Goal: Task Accomplishment & Management: Use online tool/utility

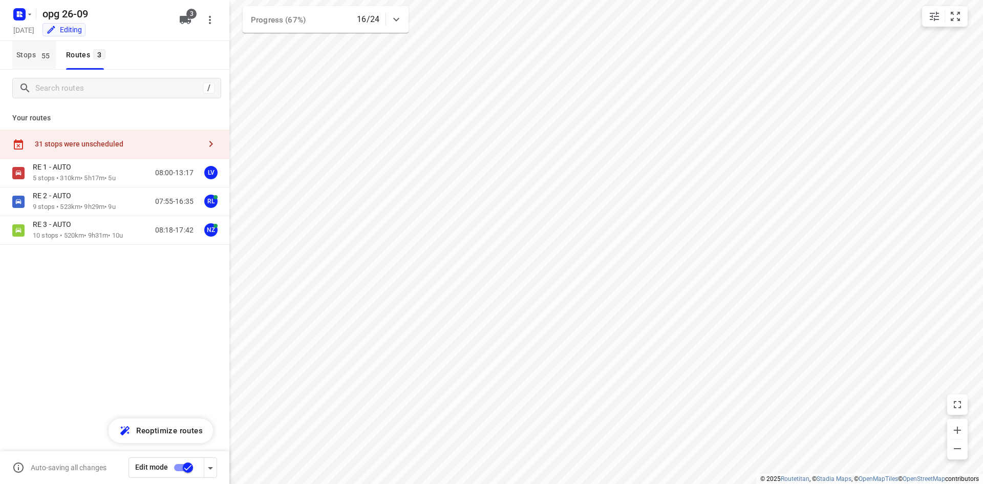
click at [29, 58] on span "Stops 55" at bounding box center [35, 55] width 39 height 13
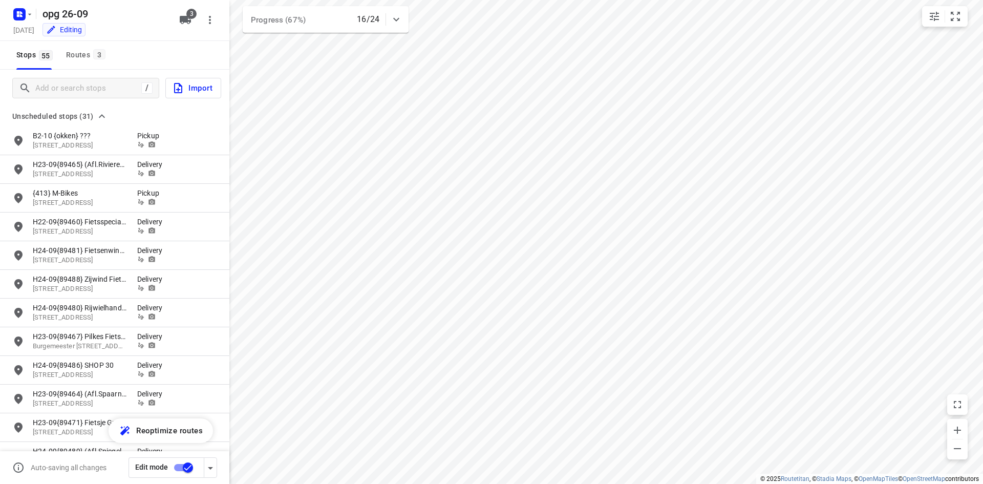
click at [61, 77] on div "/ Import" at bounding box center [114, 88] width 229 height 37
click at [60, 88] on input "Add or search stops" at bounding box center [87, 88] width 102 height 16
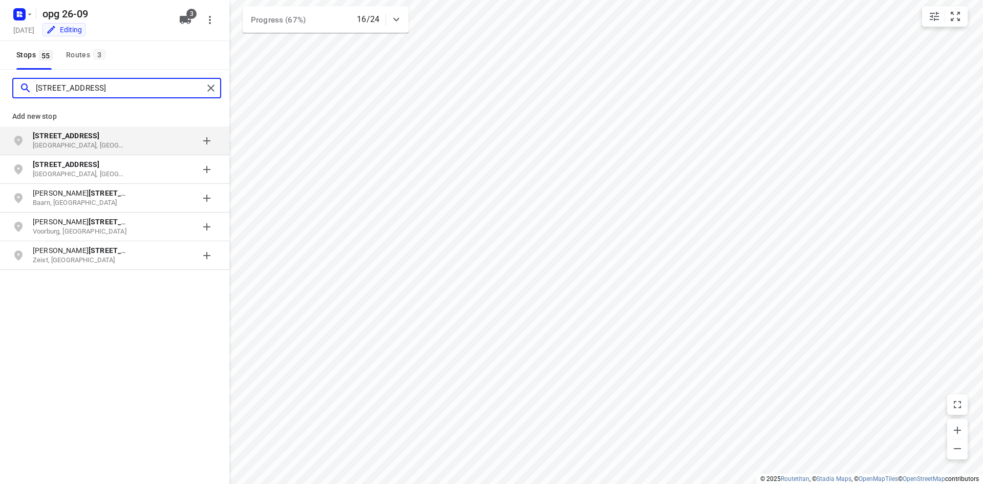
type input "[STREET_ADDRESS]"
click at [101, 138] on p "[STREET_ADDRESS]" at bounding box center [80, 135] width 94 height 10
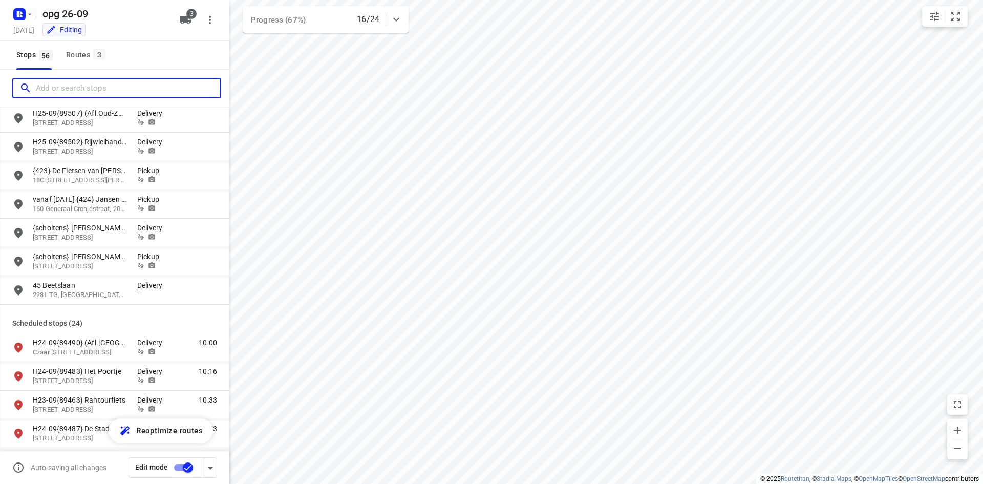
scroll to position [870, 0]
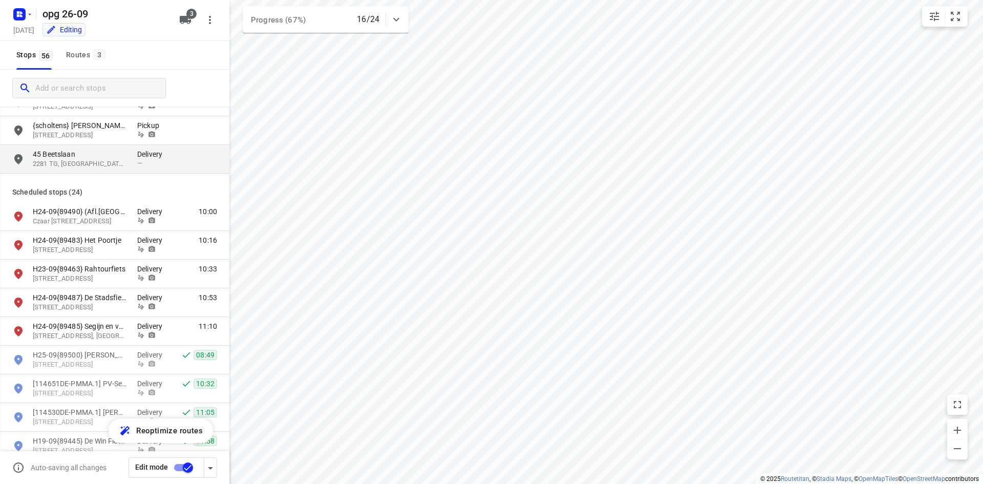
click at [138, 162] on span "—" at bounding box center [139, 163] width 5 height 8
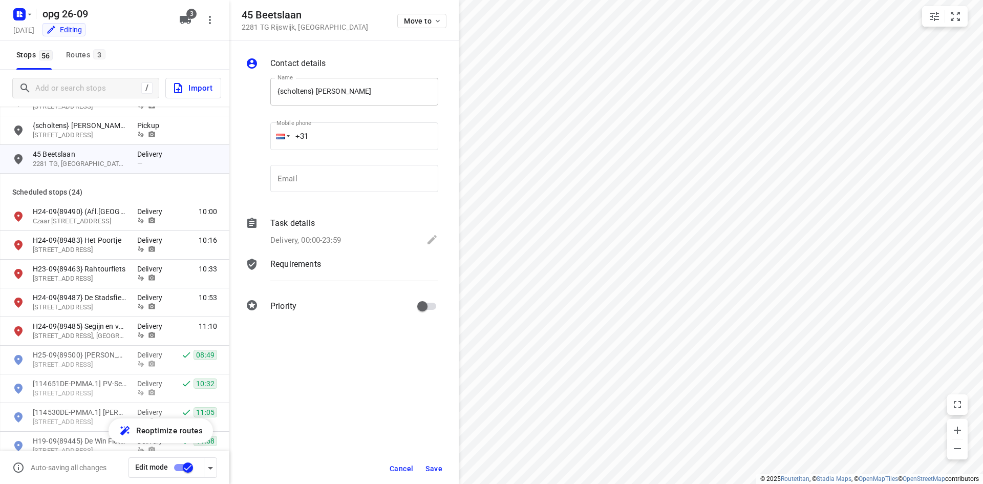
click at [352, 94] on input "{scholtens} [PERSON_NAME]" at bounding box center [354, 92] width 168 height 28
type input "{scholtens} [PERSON_NAME]"
click at [343, 131] on input "+31" at bounding box center [354, 136] width 168 height 28
type input "[PHONE_NUMBER]"
click at [322, 228] on div "Task details" at bounding box center [354, 223] width 168 height 12
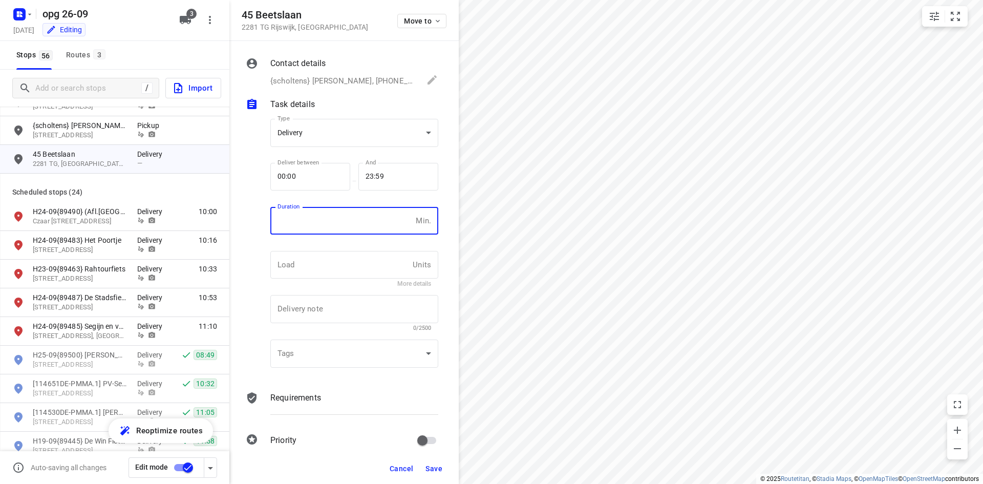
click at [323, 216] on input "number" at bounding box center [340, 221] width 141 height 28
type input "10"
click at [321, 265] on input "text" at bounding box center [339, 265] width 138 height 28
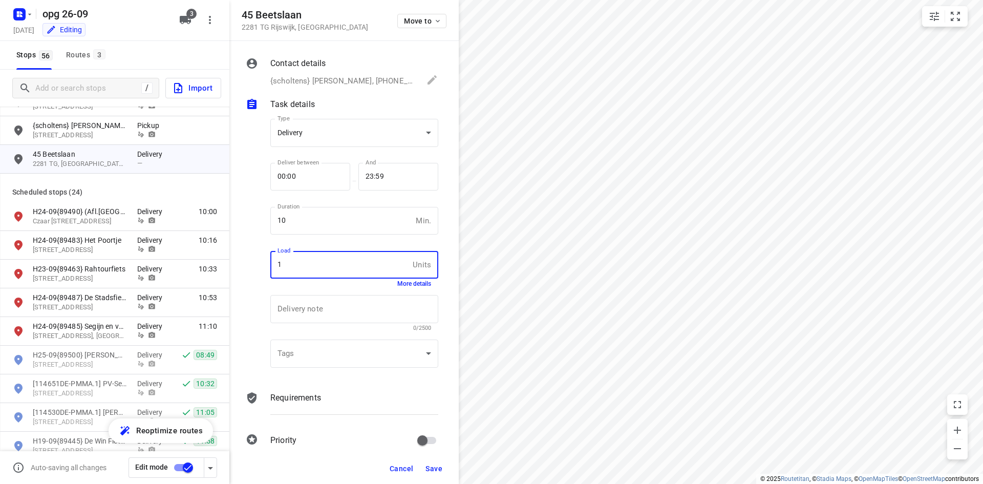
type input "1"
click at [326, 391] on div "Requirements" at bounding box center [354, 397] width 168 height 12
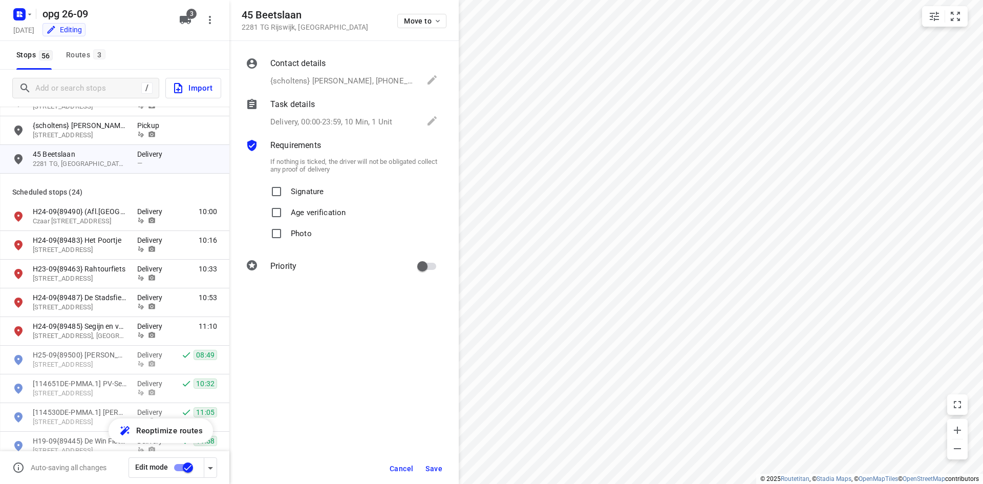
drag, startPoint x: 292, startPoint y: 193, endPoint x: 292, endPoint y: 201, distance: 7.2
click at [292, 194] on p "Signature" at bounding box center [307, 188] width 33 height 15
click at [287, 194] on input "Signature" at bounding box center [276, 191] width 20 height 20
checkbox input "true"
click at [291, 240] on span "Photo" at bounding box center [301, 233] width 21 height 21
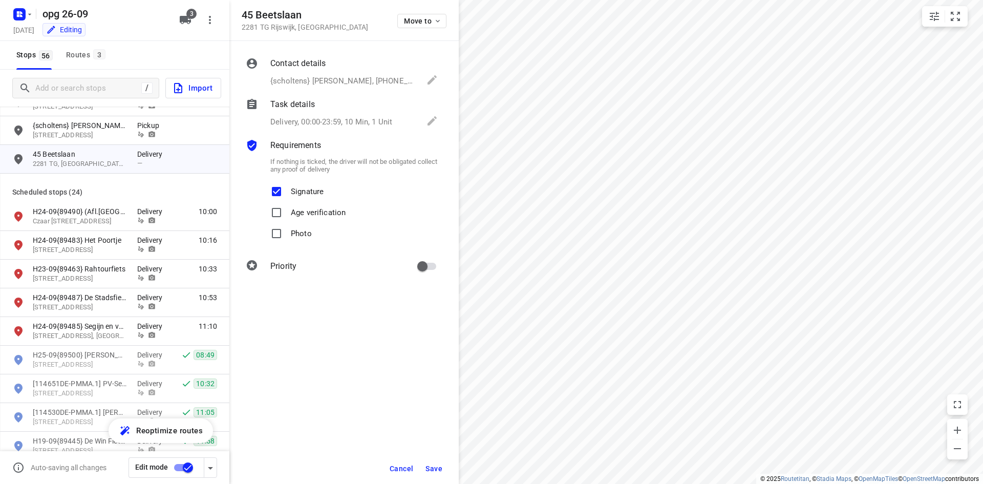
click at [287, 240] on input "Photo" at bounding box center [276, 233] width 20 height 20
checkbox input "true"
click at [319, 77] on p "{scholtens} [PERSON_NAME], [PHONE_NUMBER]" at bounding box center [343, 81] width 146 height 12
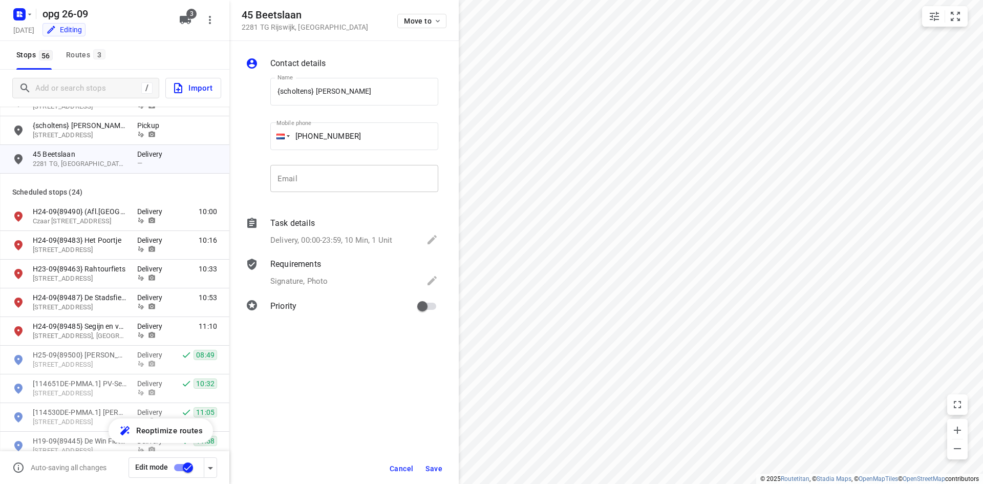
click at [322, 173] on input "email" at bounding box center [354, 179] width 168 height 28
type input "[EMAIL_ADDRESS][DOMAIN_NAME]"
click at [352, 235] on p "Delivery, 00:00-23:59, 10 Min, 1 Unit" at bounding box center [331, 240] width 122 height 12
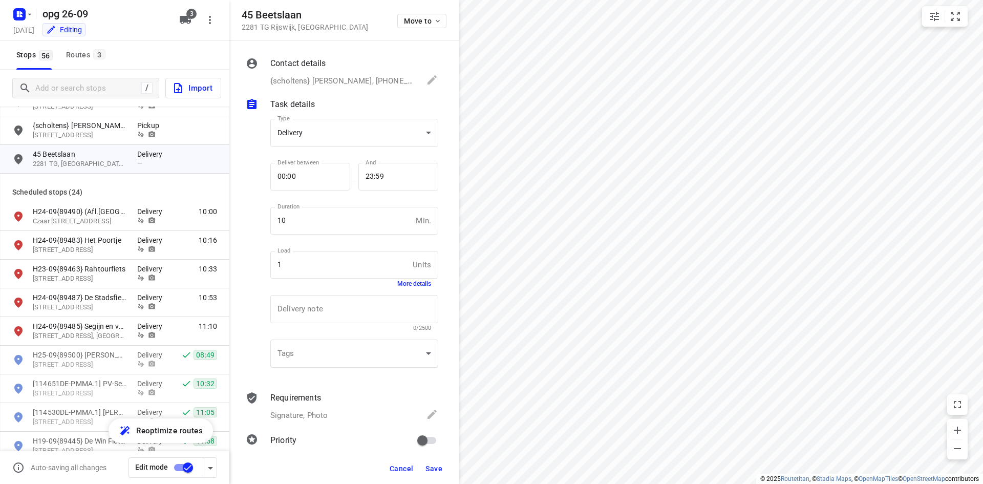
click at [300, 400] on p "Requirements" at bounding box center [295, 397] width 51 height 12
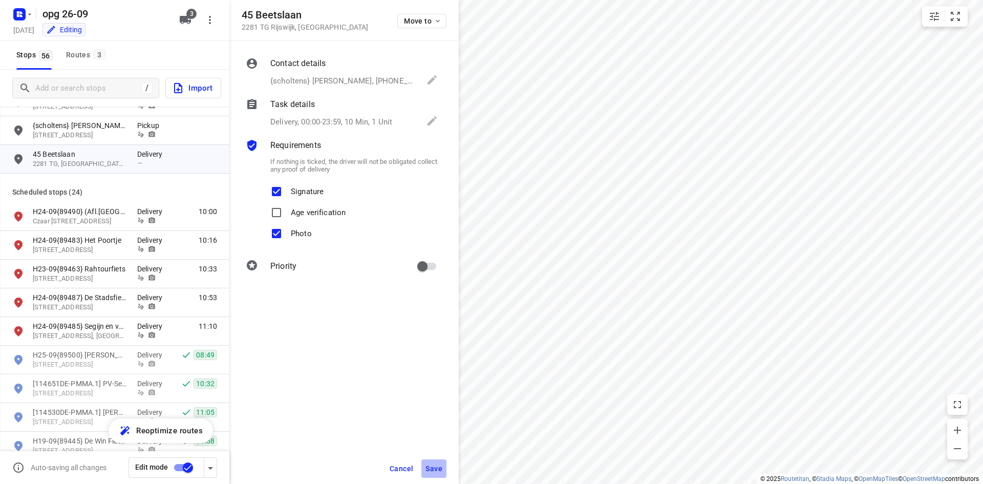
click at [438, 476] on button "Save" at bounding box center [433, 468] width 25 height 18
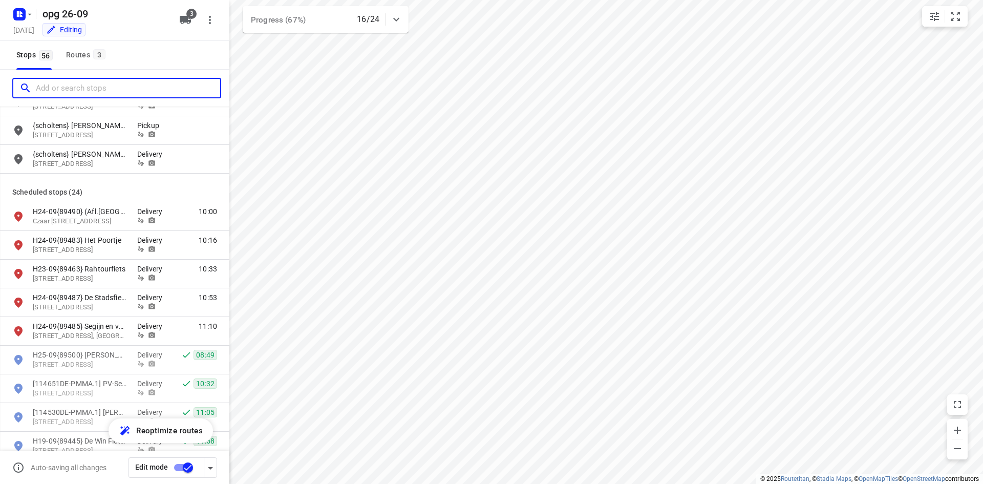
click at [104, 83] on input "Add or search stops" at bounding box center [128, 88] width 184 height 16
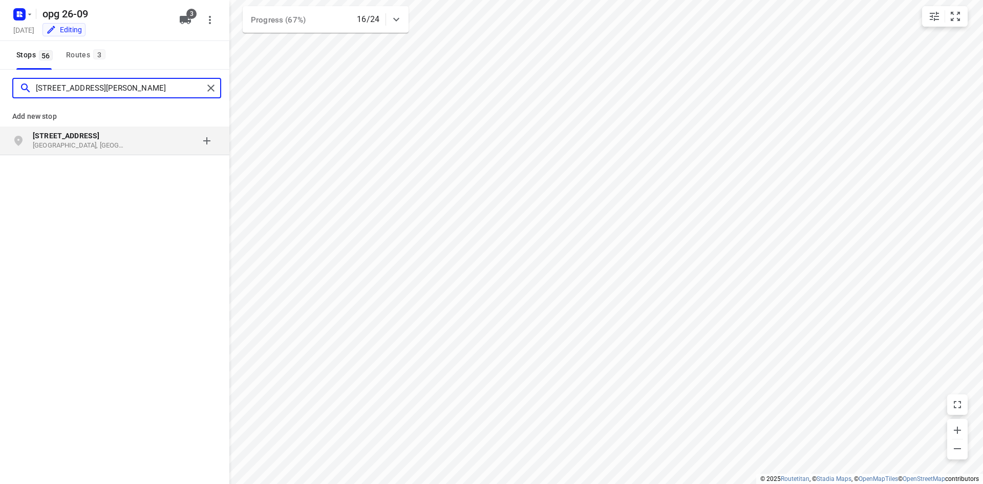
type input "[STREET_ADDRESS][PERSON_NAME]"
click at [139, 141] on div "grid" at bounding box center [177, 140] width 80 height 20
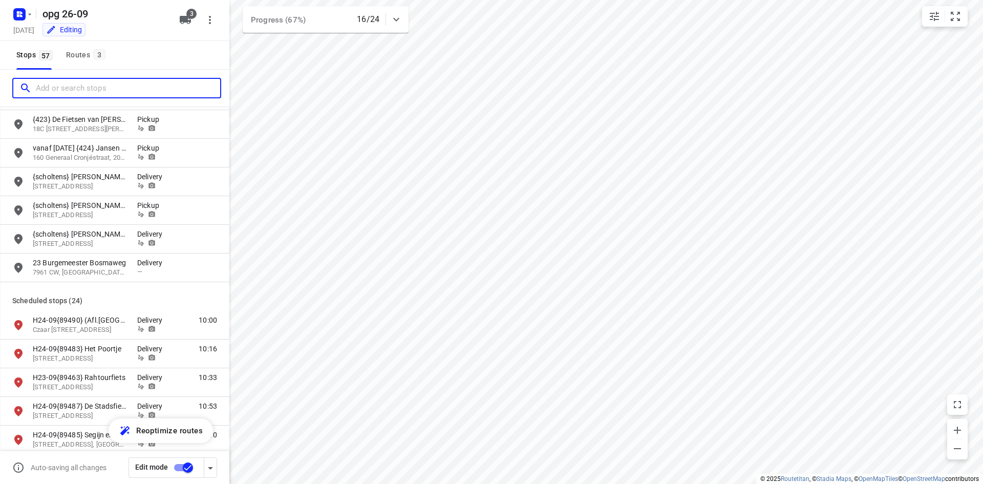
scroll to position [768, 0]
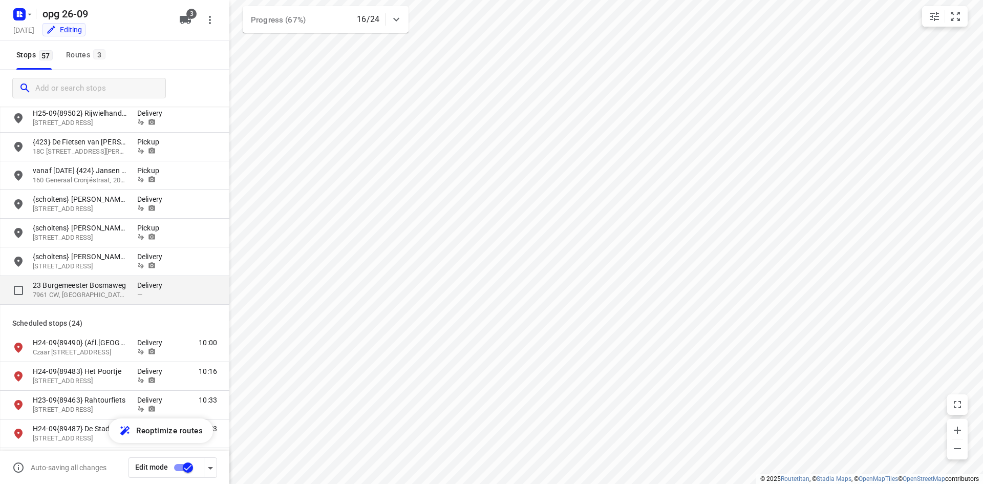
click at [166, 278] on div "23 Burgemeester [STREET_ADDRESS] Delivery —" at bounding box center [114, 290] width 229 height 29
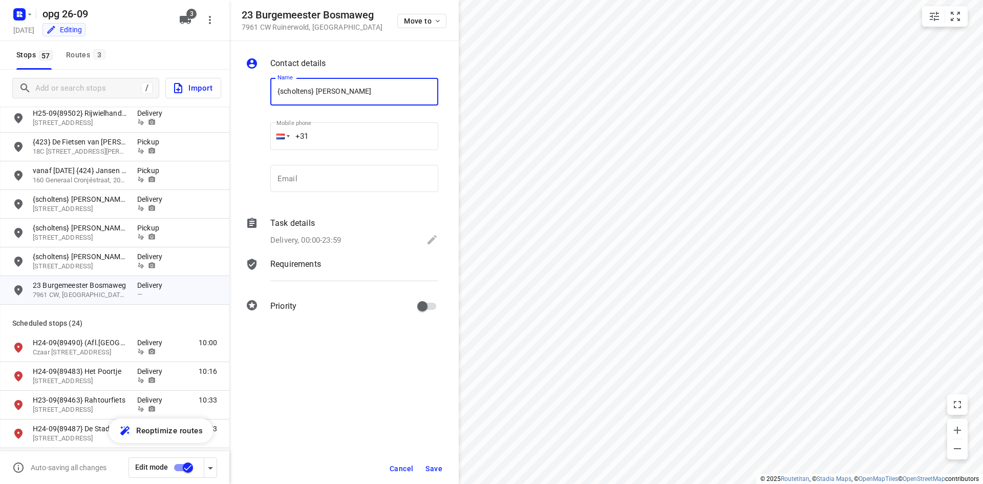
type input "{scholtens} [PERSON_NAME]"
click at [402, 144] on input "+31" at bounding box center [354, 136] width 168 height 28
type input "[PHONE_NUMBER]"
click at [330, 174] on input "email" at bounding box center [354, 179] width 168 height 28
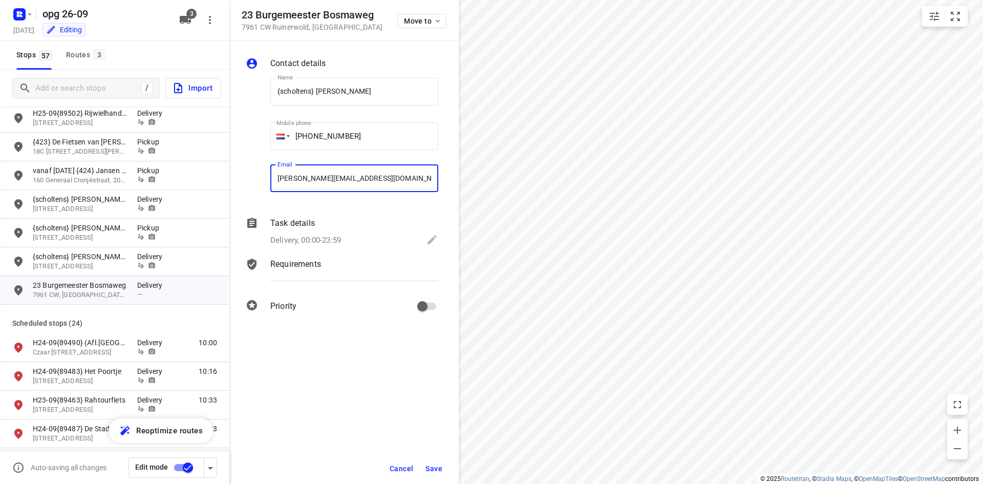
type input "[PERSON_NAME][EMAIL_ADDRESS][DOMAIN_NAME]"
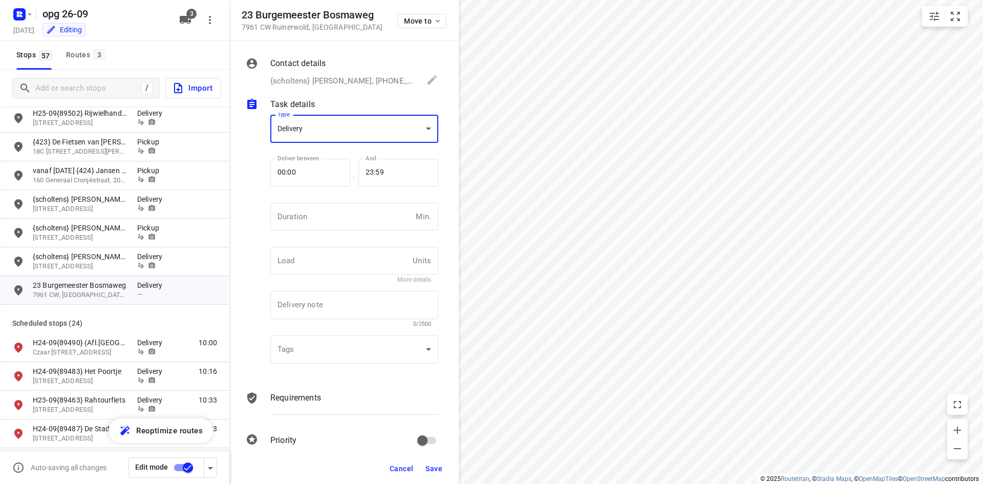
scroll to position [0, 0]
click at [332, 186] on input "00:00" at bounding box center [304, 177] width 69 height 28
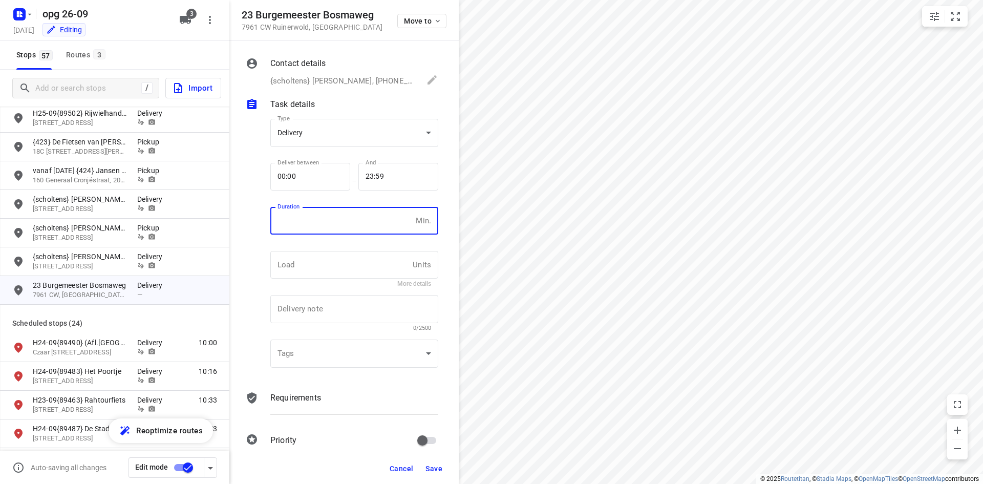
click at [314, 222] on input "number" at bounding box center [340, 221] width 141 height 28
type input "10"
type input "1"
click at [324, 414] on div at bounding box center [354, 414] width 168 height 1
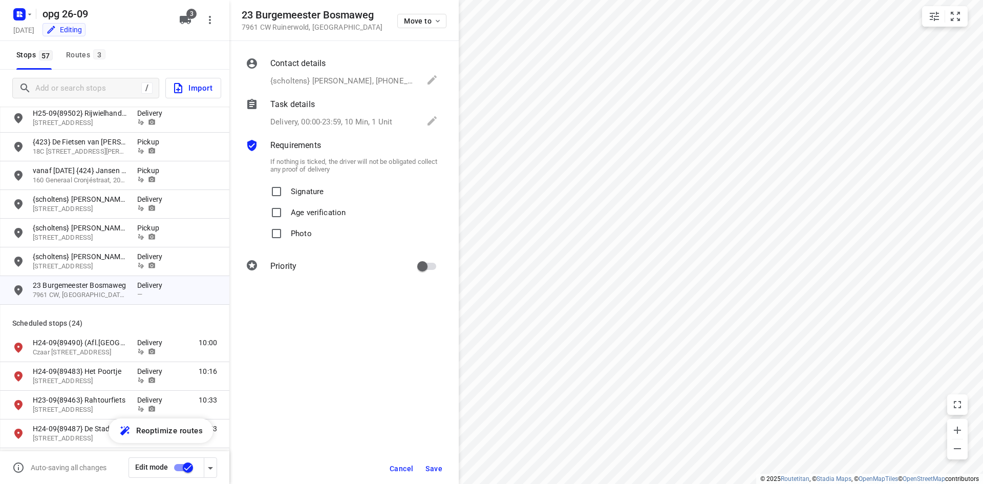
click at [292, 195] on p "Signature" at bounding box center [307, 188] width 33 height 15
click at [287, 195] on input "Signature" at bounding box center [276, 191] width 20 height 20
checkbox input "true"
click at [288, 236] on label "Photo" at bounding box center [289, 233] width 46 height 21
click at [287, 236] on input "Photo" at bounding box center [276, 233] width 20 height 20
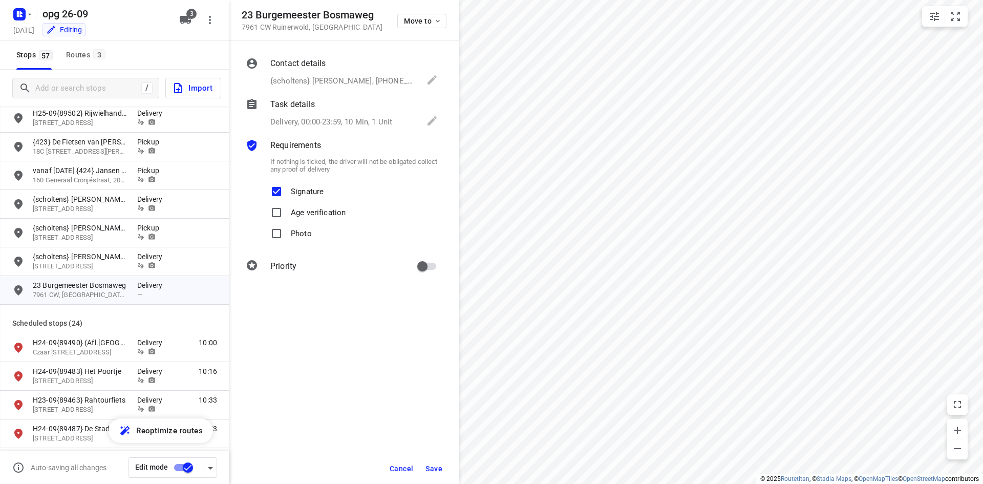
checkbox input "true"
click at [440, 469] on span "Save" at bounding box center [433, 468] width 17 height 8
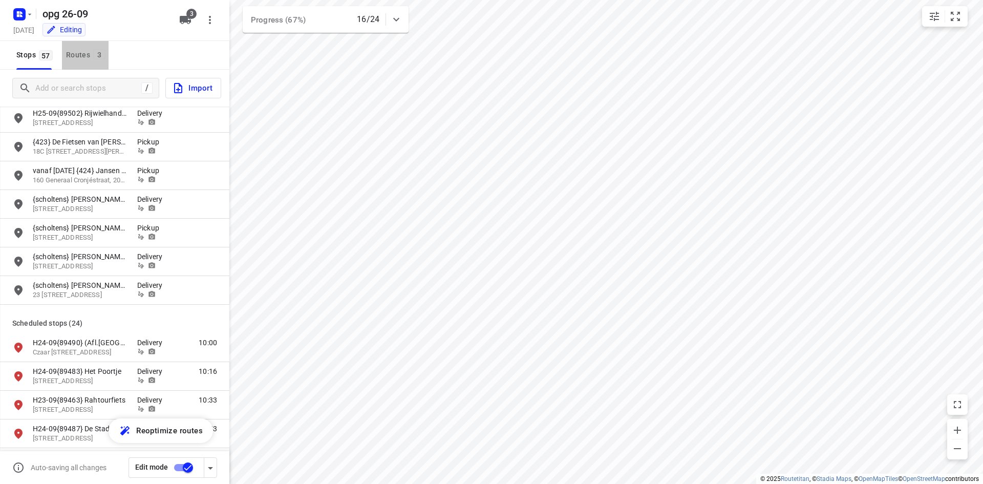
click at [89, 57] on div "Routes 3" at bounding box center [87, 55] width 42 height 13
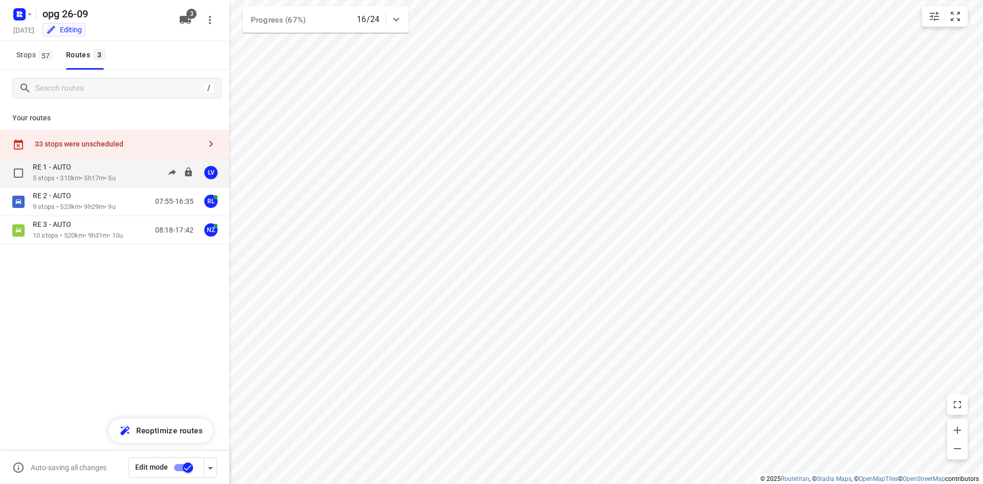
click at [132, 183] on div "RE 1 - AUTO 5 stops • 310km • 5h17m • 5u 08:00-13:17 LV" at bounding box center [131, 172] width 197 height 21
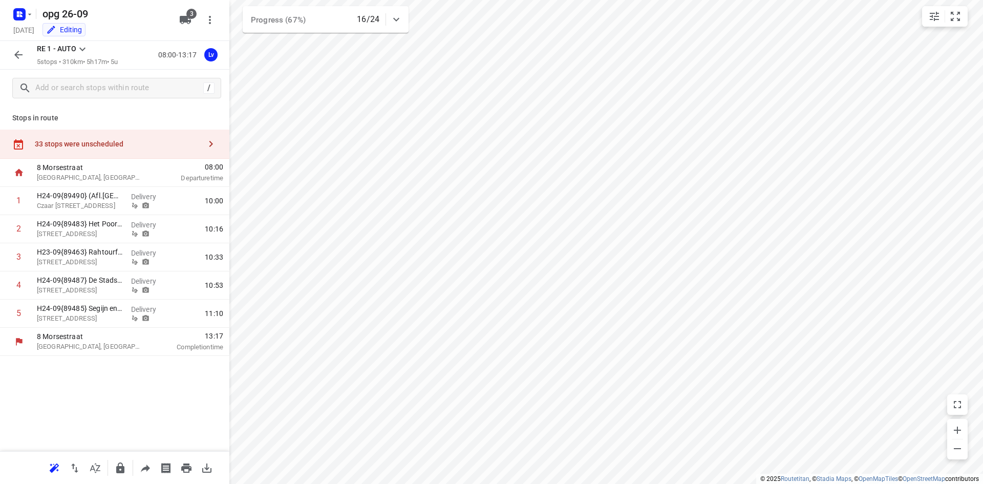
click at [18, 58] on icon "button" at bounding box center [18, 55] width 8 height 8
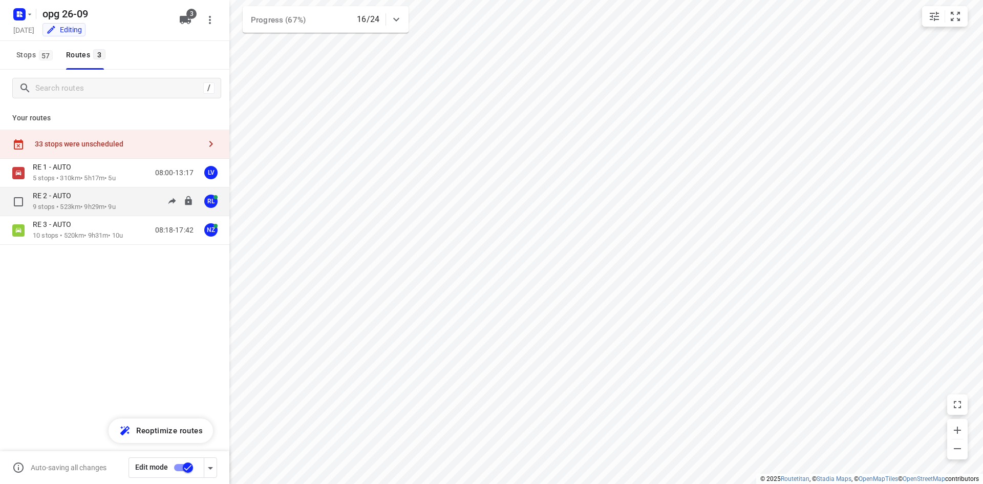
click at [90, 205] on p "9 stops • 523km • 9h29m • 9u" at bounding box center [74, 207] width 83 height 10
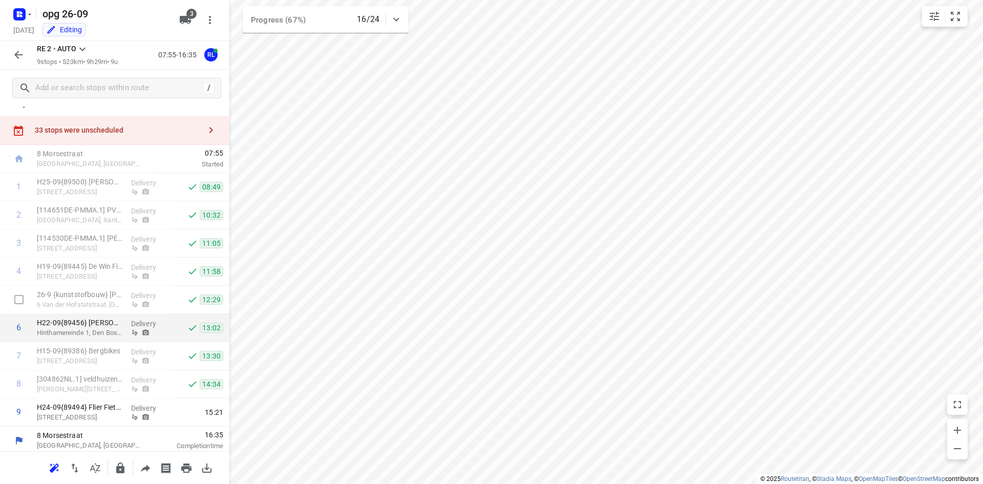
scroll to position [17, 0]
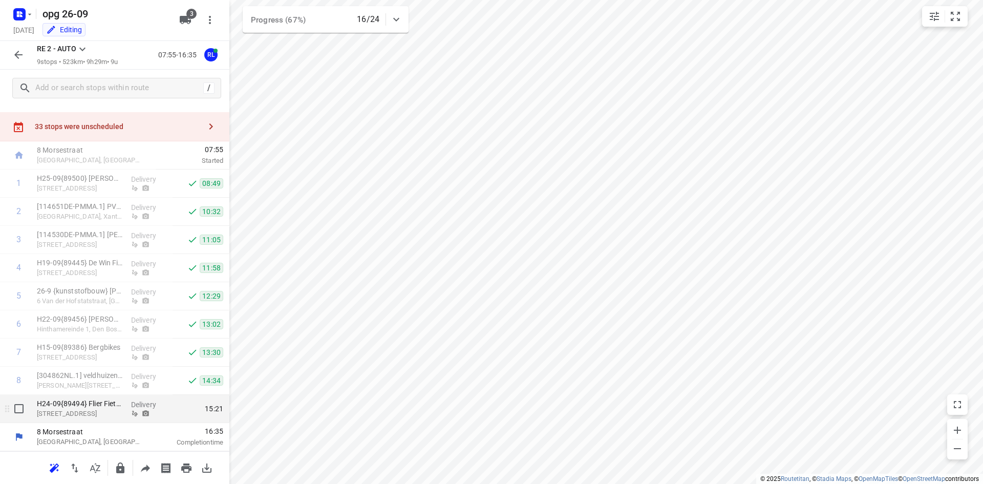
click at [127, 416] on div "Delivery" at bounding box center [150, 409] width 46 height 28
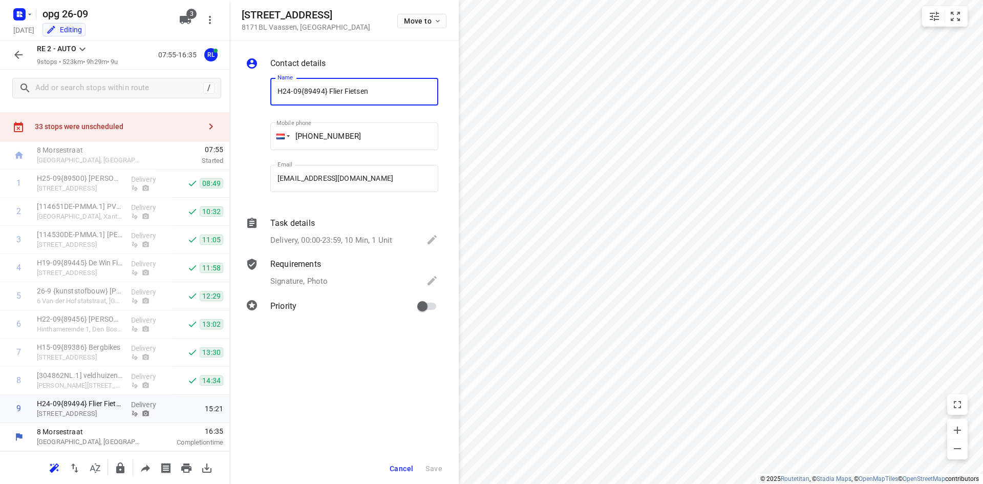
click at [407, 472] on button "Cancel" at bounding box center [401, 468] width 32 height 18
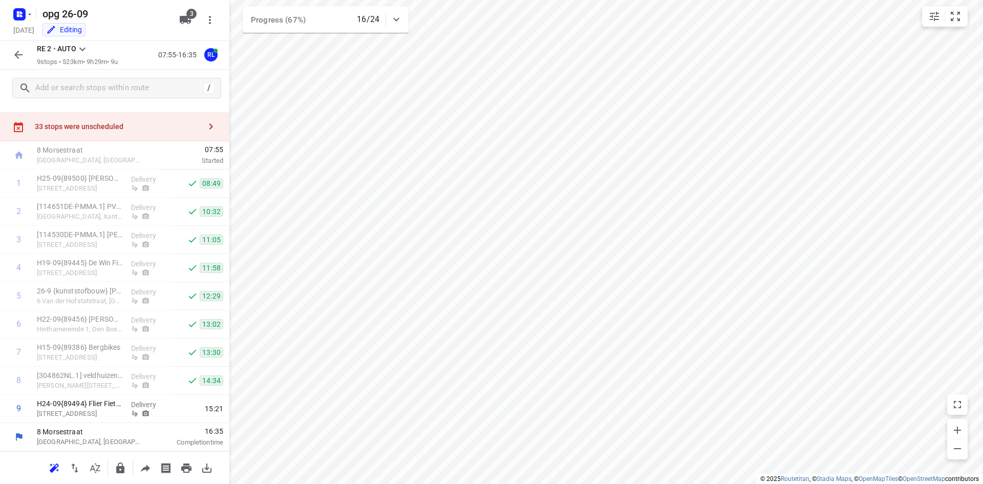
click at [26, 58] on button "button" at bounding box center [18, 55] width 20 height 20
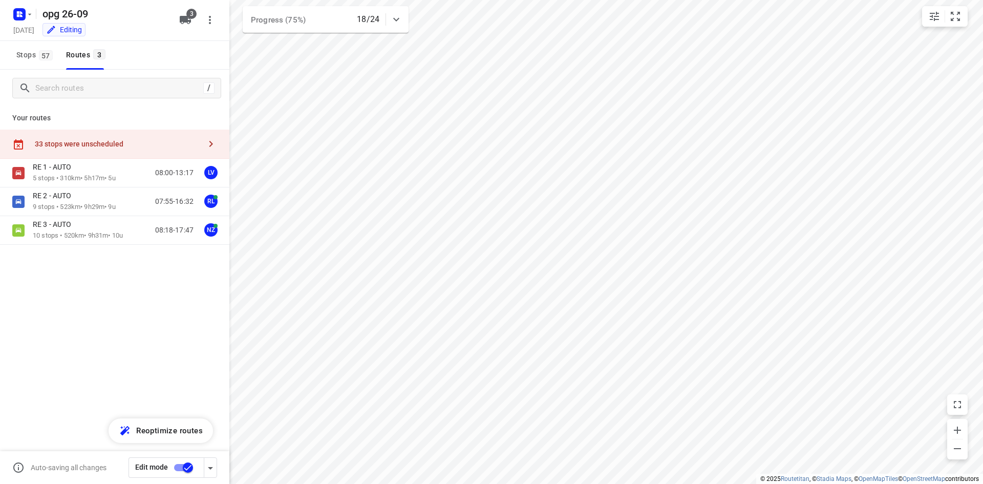
click at [43, 47] on button "Stops 57" at bounding box center [33, 55] width 43 height 29
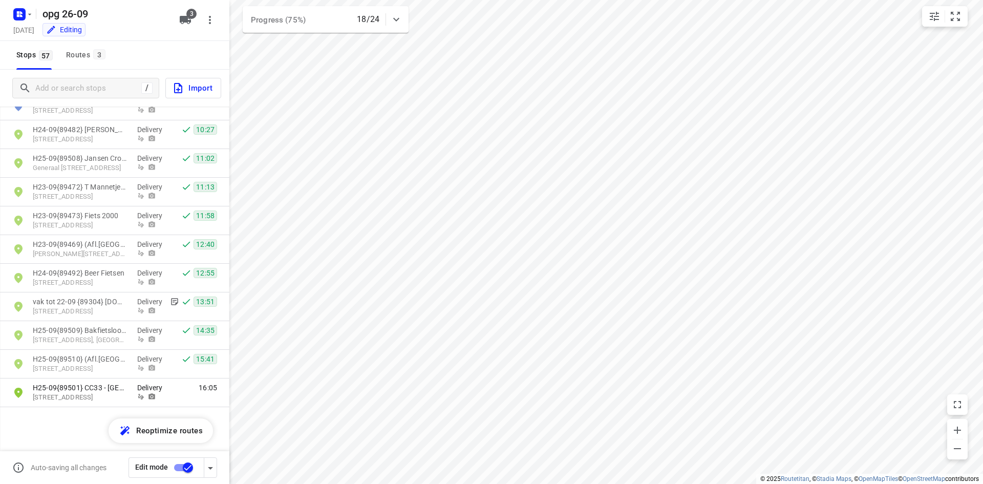
scroll to position [1388, 0]
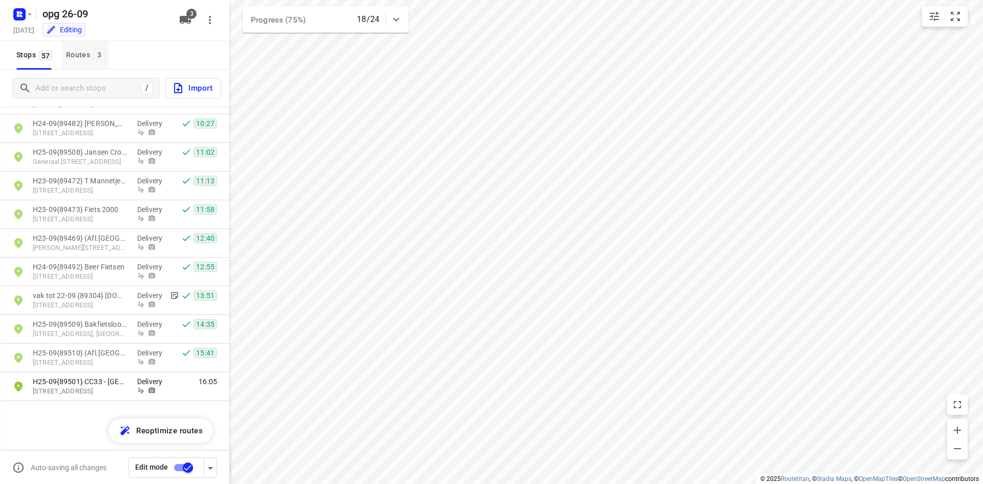
click at [92, 50] on div "Routes 3" at bounding box center [87, 55] width 42 height 13
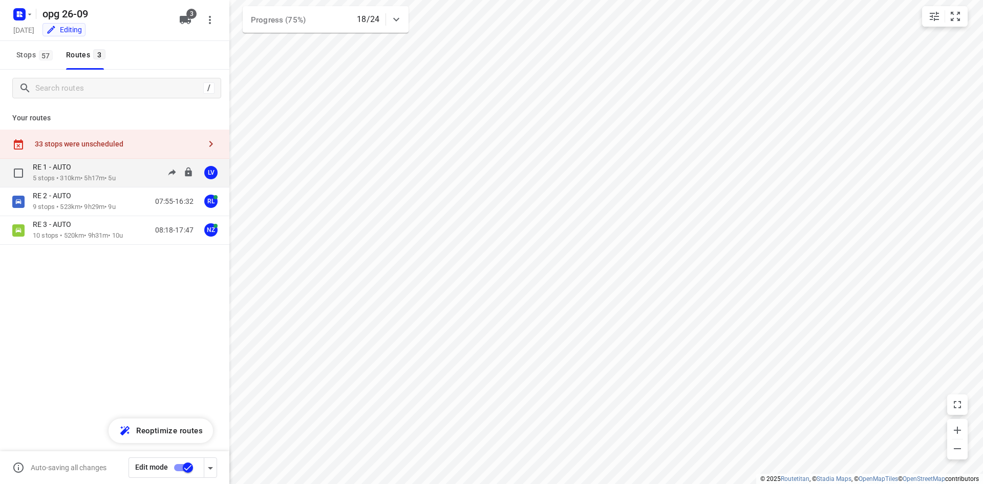
click at [130, 172] on div "RE 1 - AUTO 5 stops • 310km • 5h17m • 5u 08:00-13:17 LV" at bounding box center [131, 172] width 197 height 21
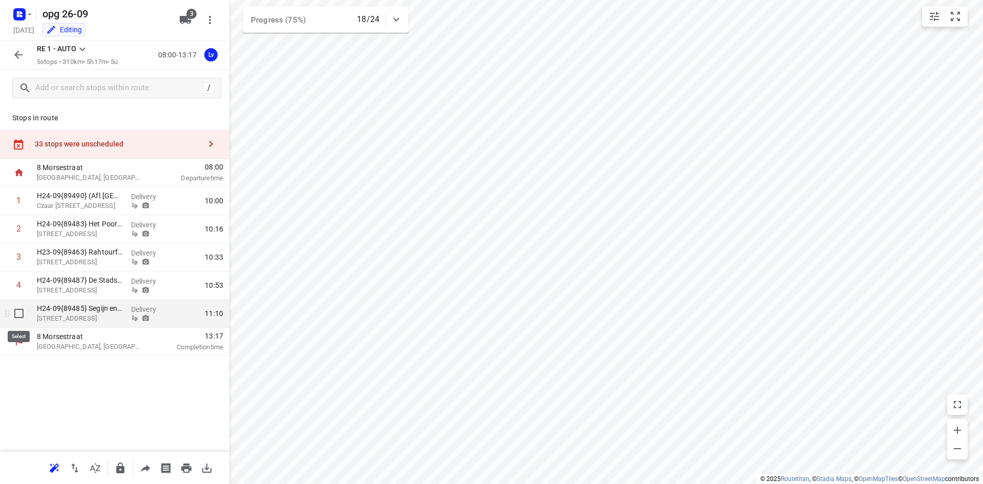
click at [15, 315] on input "checkbox" at bounding box center [19, 313] width 20 height 20
checkbox input "true"
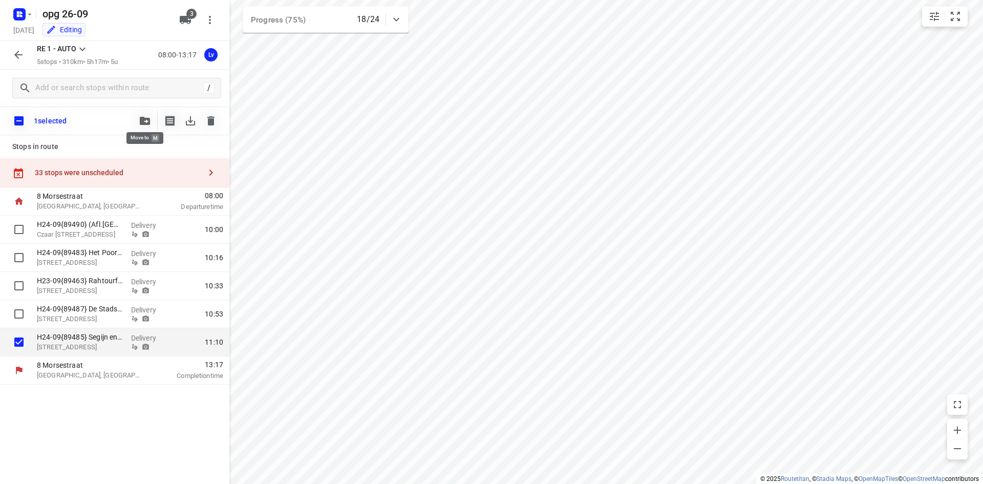
click at [142, 123] on icon "button" at bounding box center [145, 121] width 10 height 8
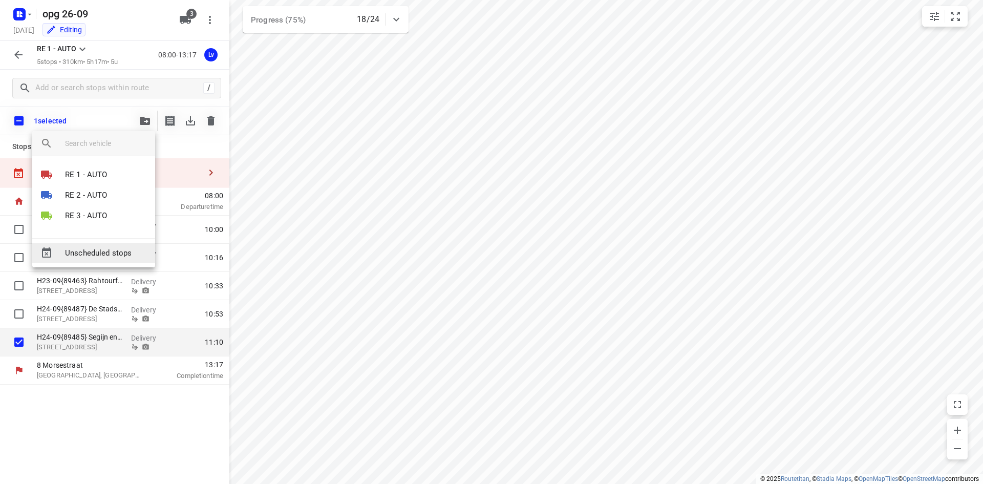
click at [94, 253] on span "Unscheduled stops" at bounding box center [106, 253] width 82 height 12
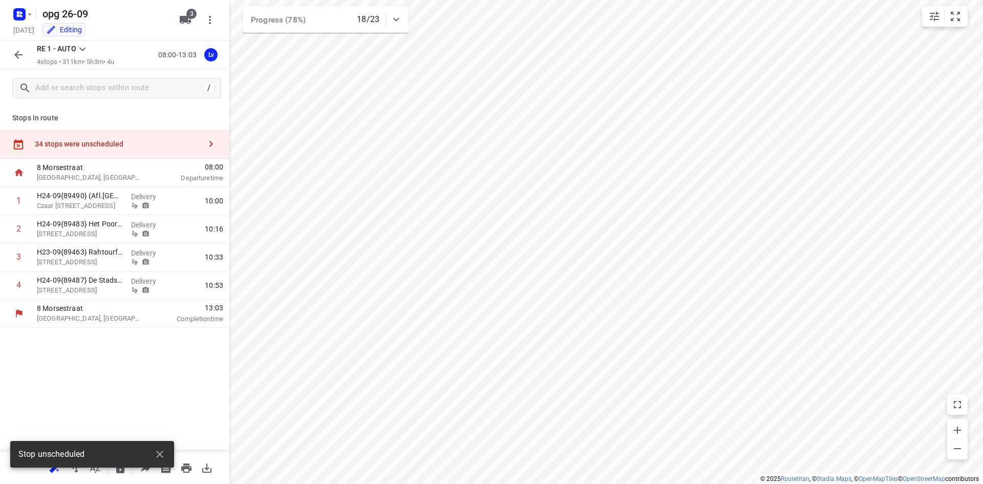
click at [100, 132] on div "34 stops were unscheduled" at bounding box center [114, 143] width 229 height 29
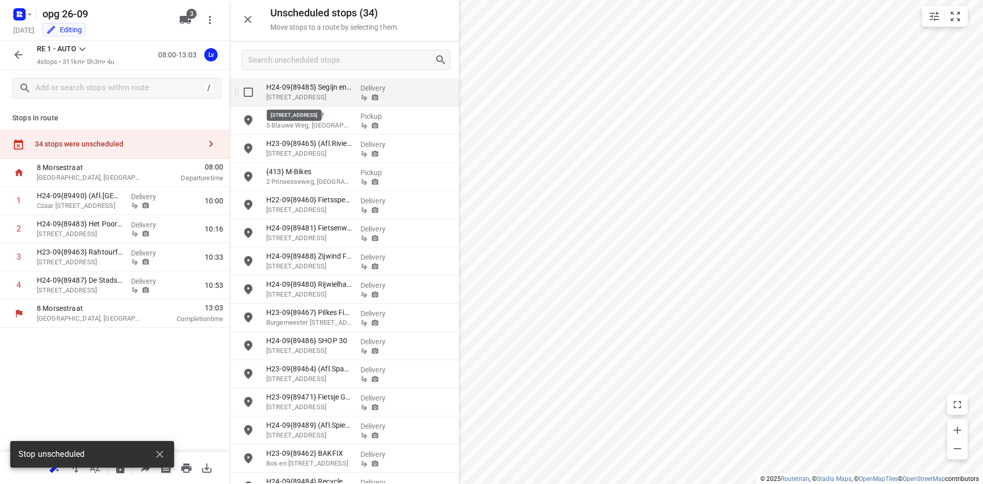
click at [308, 96] on p "[STREET_ADDRESS]" at bounding box center [309, 97] width 86 height 10
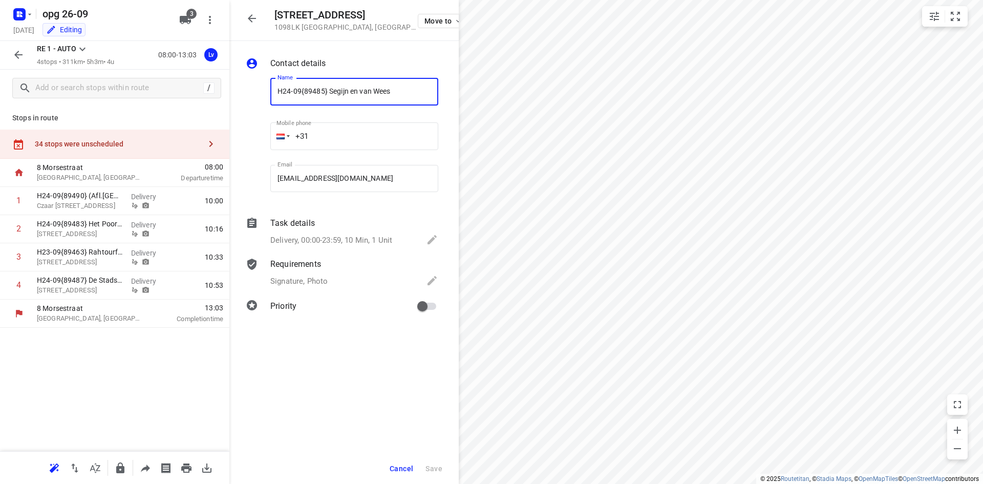
click at [278, 90] on input "H24-09{89485} Segijn en van Wees" at bounding box center [354, 92] width 168 height 28
type input "nog 1 leveren H24-09{89485} Segijn en van Wees"
click at [431, 461] on button "Save" at bounding box center [433, 468] width 25 height 18
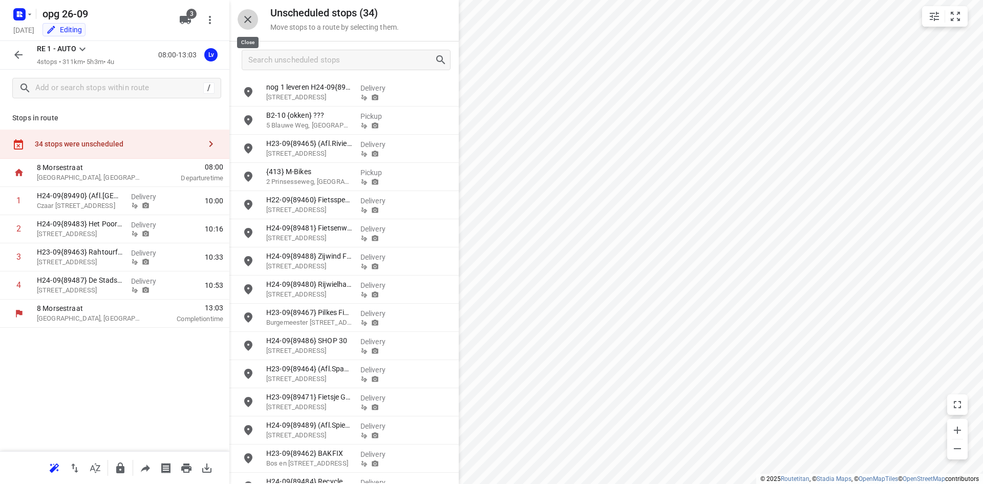
click at [251, 21] on icon "button" at bounding box center [248, 19] width 12 height 12
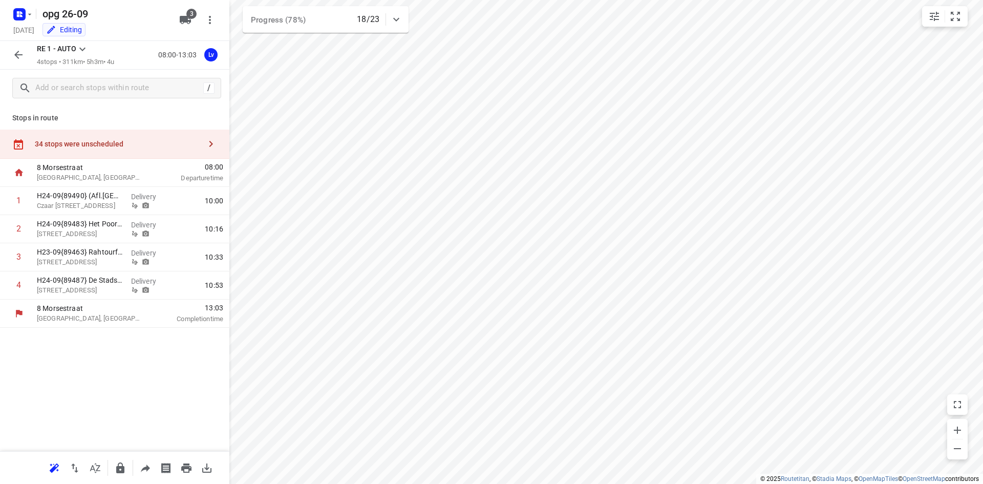
click at [17, 42] on div "RE 1 - AUTO 4 stops • 311km • 5h3m • 4u 08:00-13:03 Lv" at bounding box center [114, 55] width 229 height 29
click at [19, 50] on icon "button" at bounding box center [18, 55] width 12 height 12
